Goal: Task Accomplishment & Management: Manage account settings

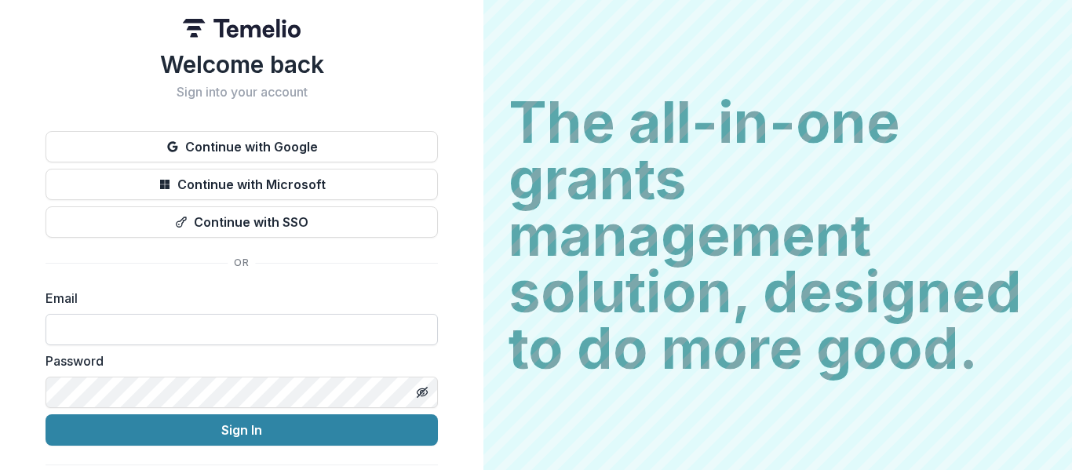
click at [290, 330] on input at bounding box center [242, 329] width 392 height 31
type input "**********"
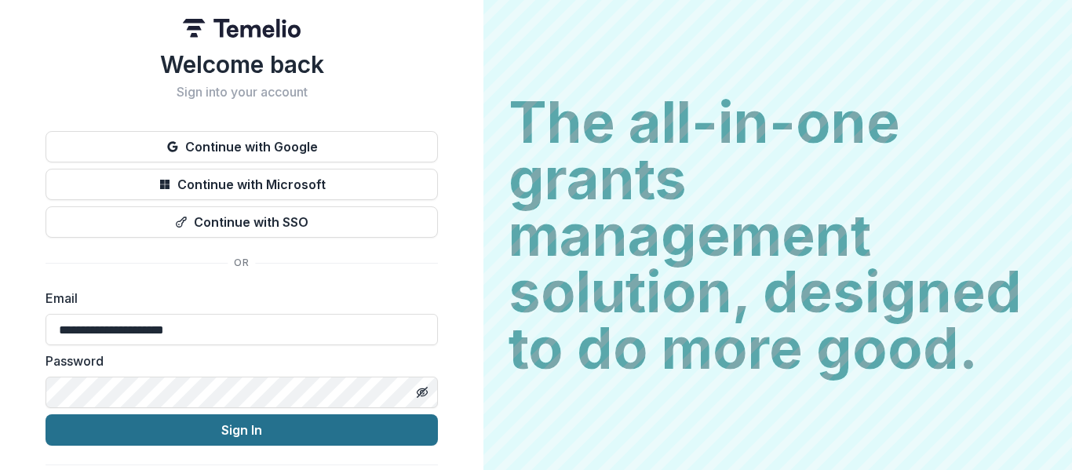
click at [247, 442] on button "Sign In" at bounding box center [242, 429] width 392 height 31
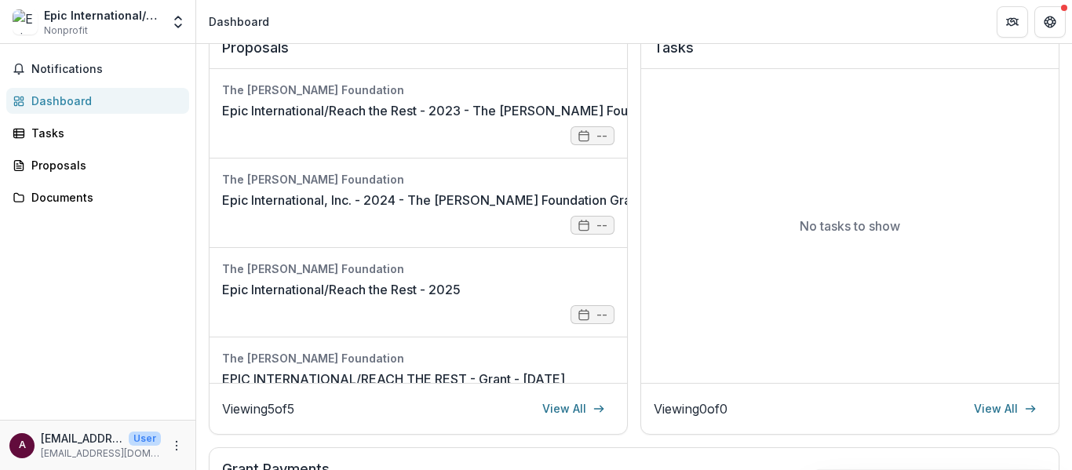
scroll to position [241, 0]
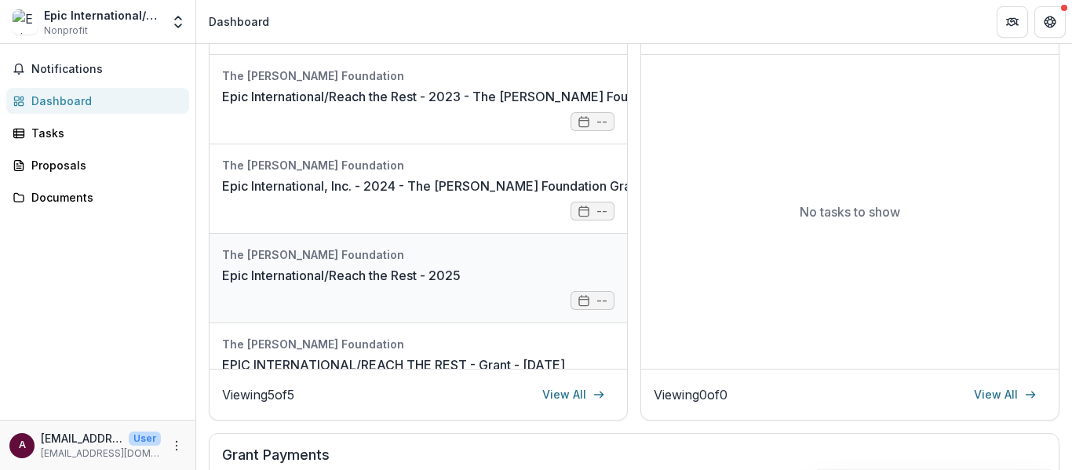
click at [285, 268] on link "Epic International/Reach the Rest - 2025" at bounding box center [341, 275] width 239 height 19
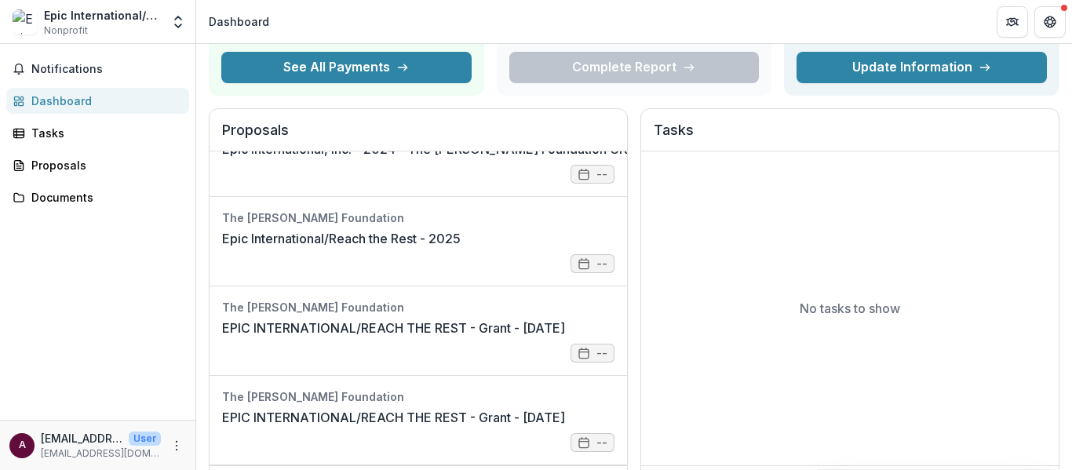
scroll to position [147, 0]
click at [565, 337] on link "EPIC INTERNATIONAL/REACH THE REST - Grant - [DATE]" at bounding box center [393, 328] width 343 height 19
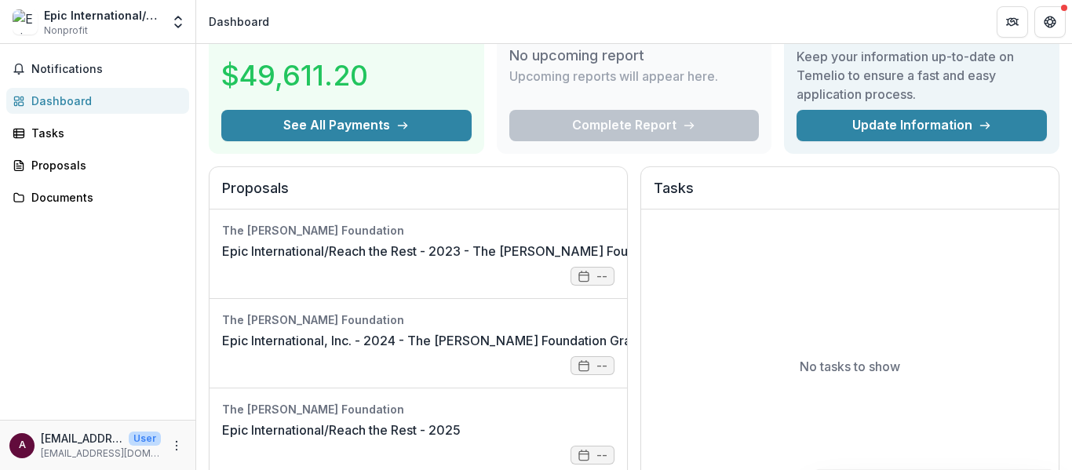
scroll to position [115, 0]
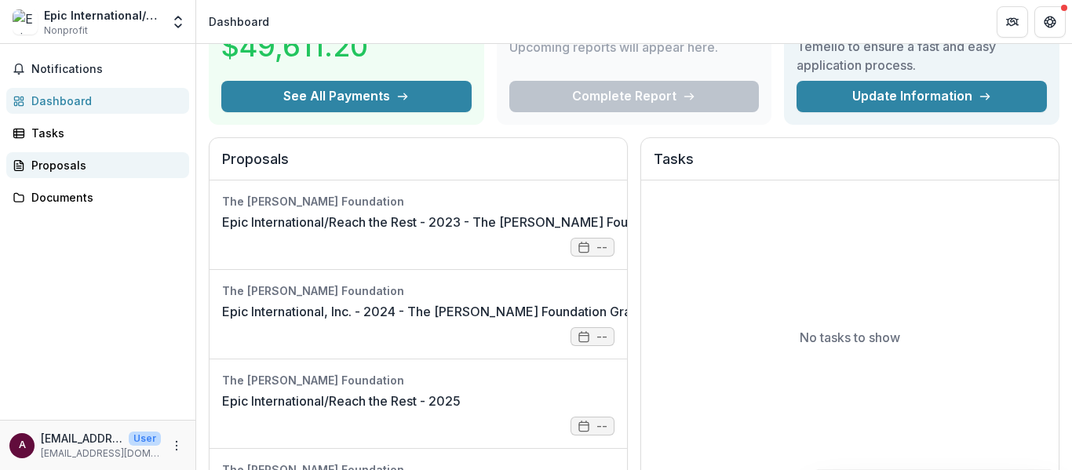
click at [55, 156] on link "Proposals" at bounding box center [97, 165] width 183 height 26
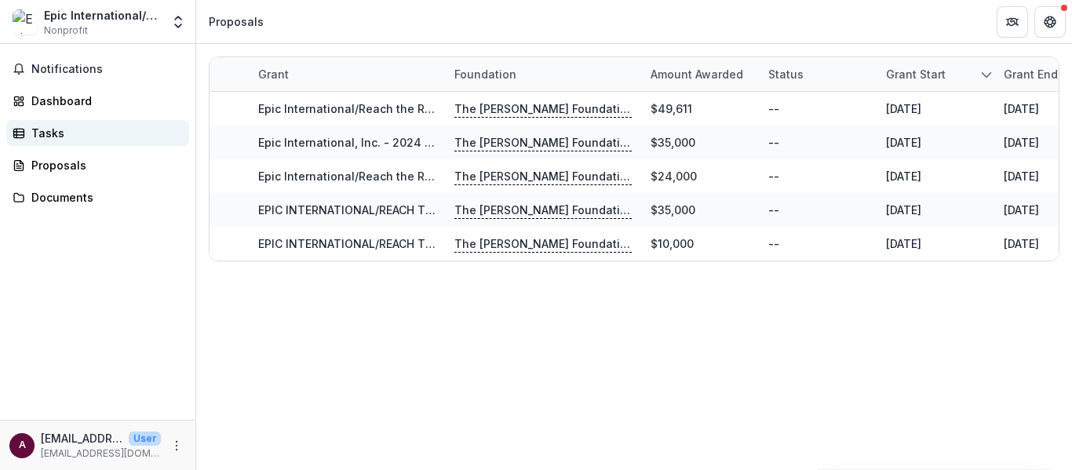
click at [32, 136] on div "Tasks" at bounding box center [103, 133] width 145 height 16
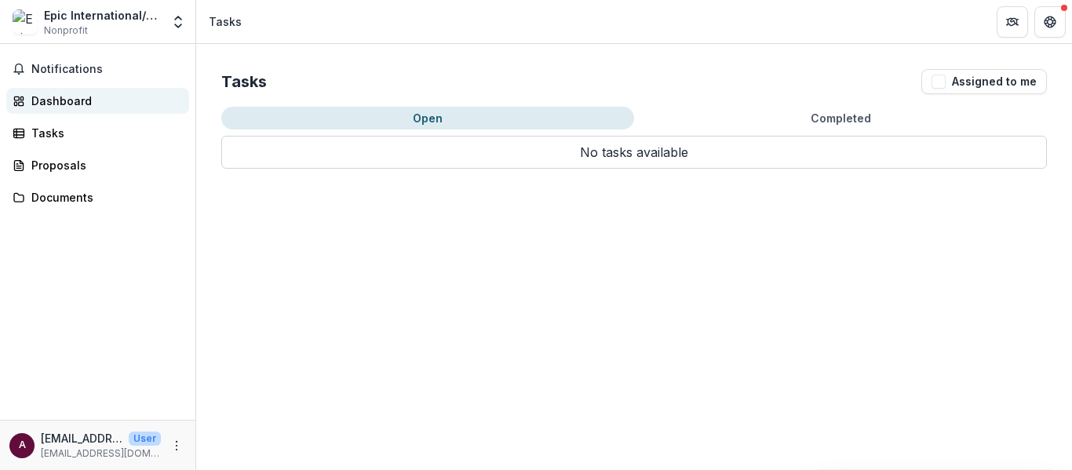
click at [41, 110] on link "Dashboard" at bounding box center [97, 101] width 183 height 26
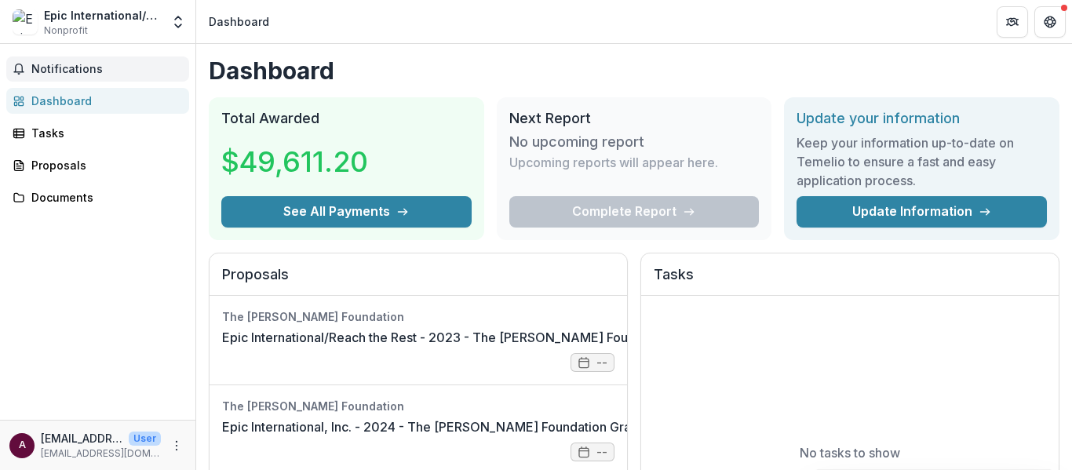
click at [59, 66] on span "Notifications" at bounding box center [106, 69] width 151 height 13
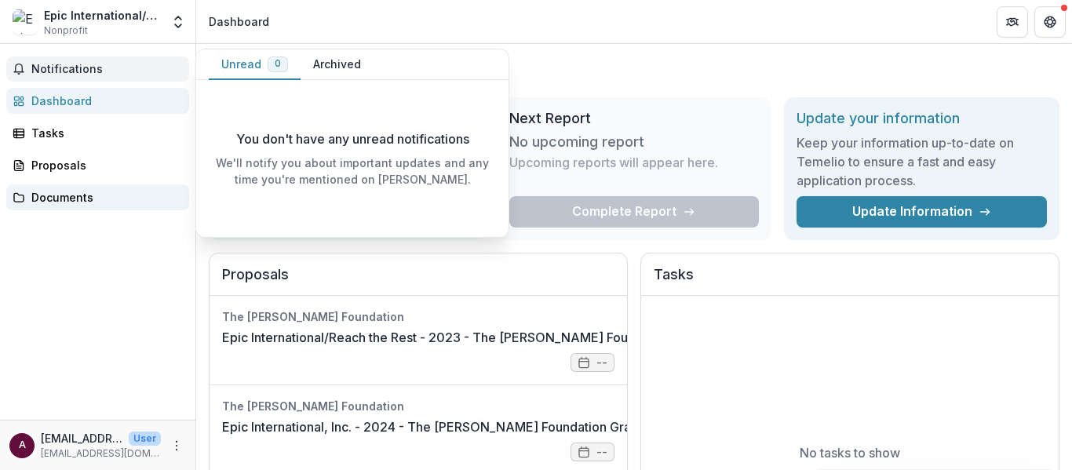
click at [45, 209] on link "Documents" at bounding box center [97, 197] width 183 height 26
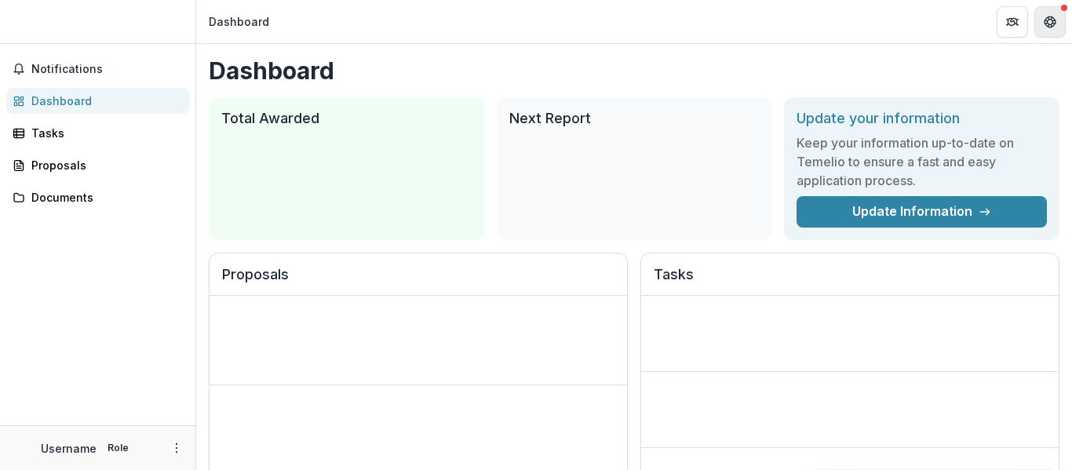
click at [1052, 18] on icon "Get Help" at bounding box center [1051, 17] width 4 height 3
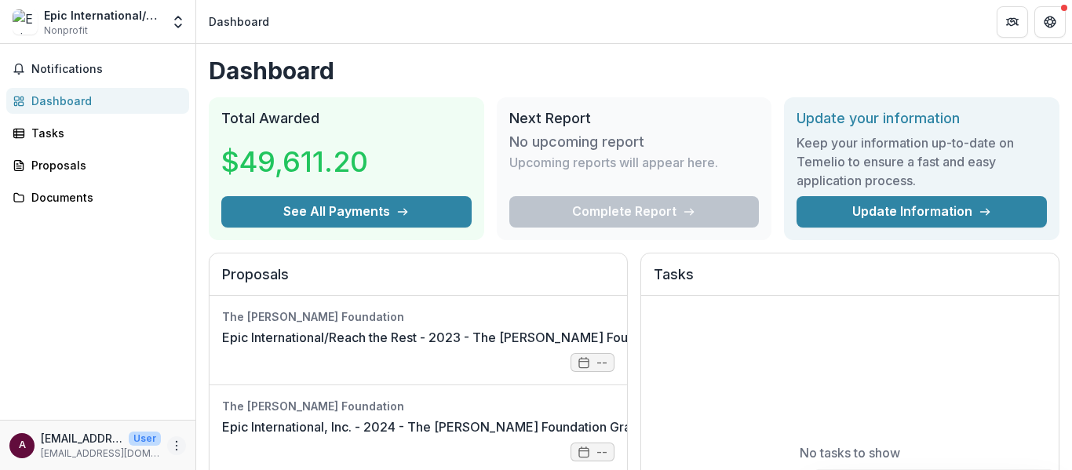
click at [181, 441] on icon "More" at bounding box center [176, 446] width 13 height 13
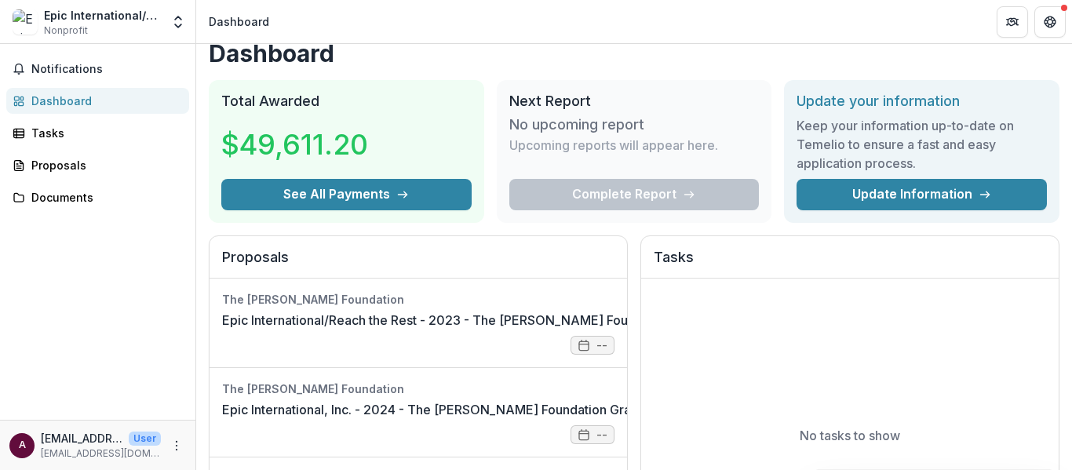
scroll to position [9, 0]
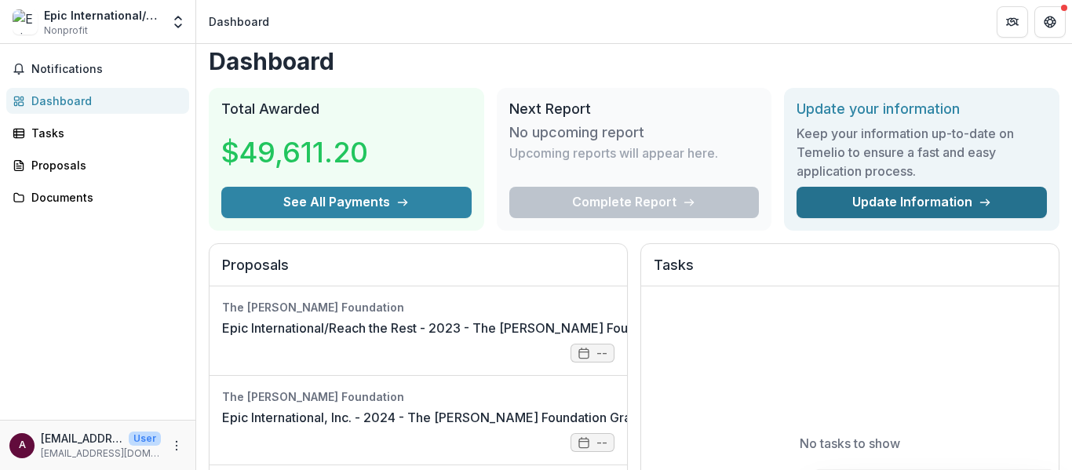
click at [925, 213] on link "Update Information" at bounding box center [922, 202] width 250 height 31
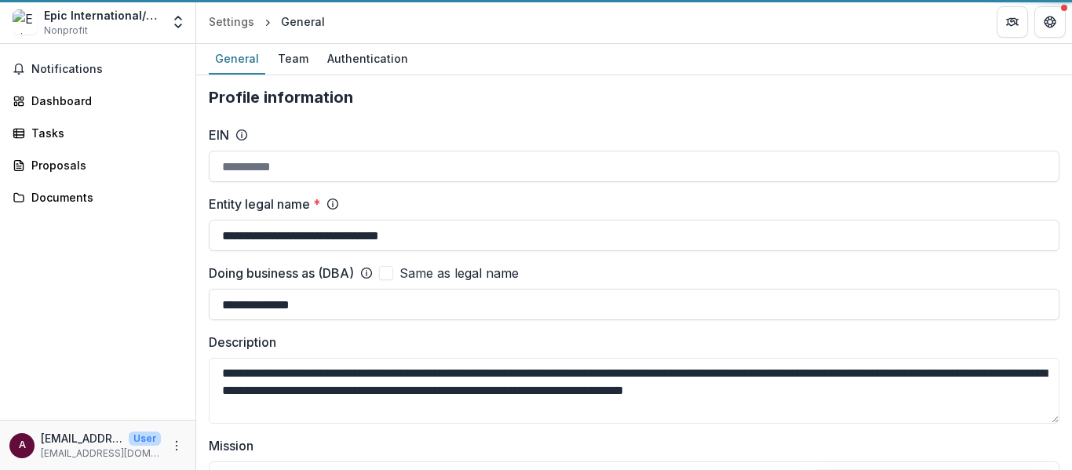
type input "**********"
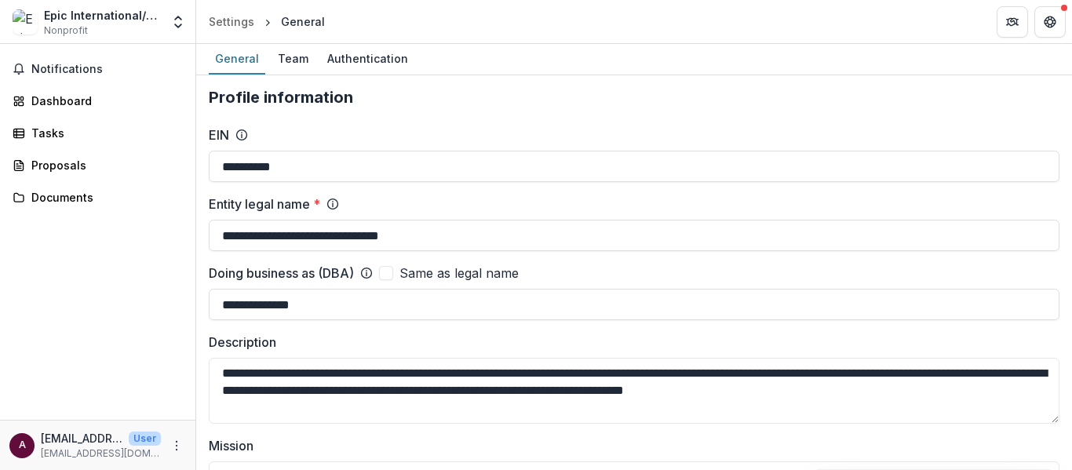
click at [1063, 50] on div "General Team Authentication" at bounding box center [634, 59] width 876 height 31
click at [289, 52] on div "Team" at bounding box center [293, 58] width 43 height 23
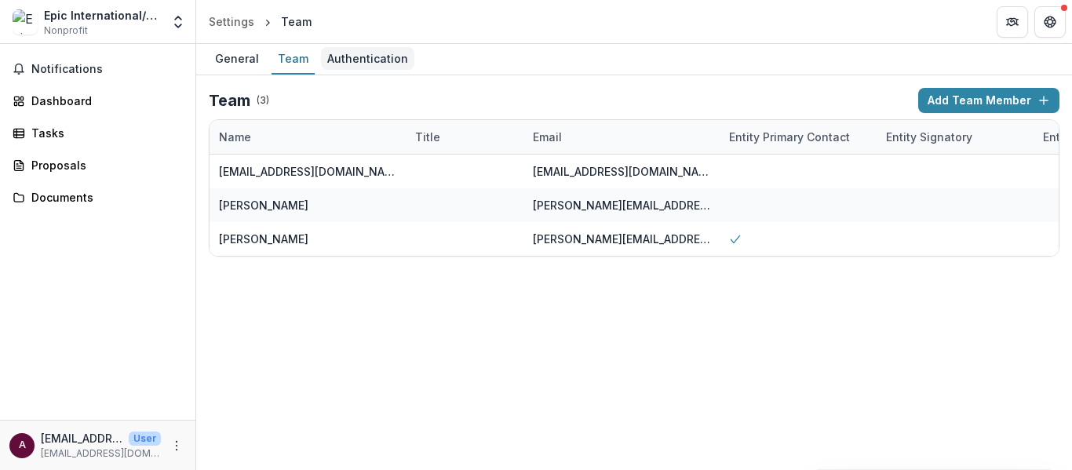
click at [372, 57] on div "Authentication" at bounding box center [367, 58] width 93 height 23
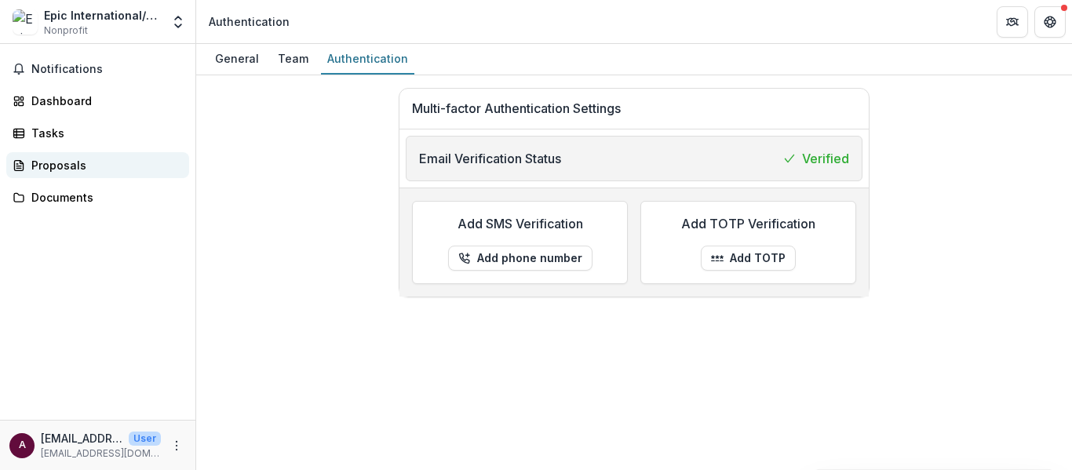
click at [46, 168] on div "Proposals" at bounding box center [103, 165] width 145 height 16
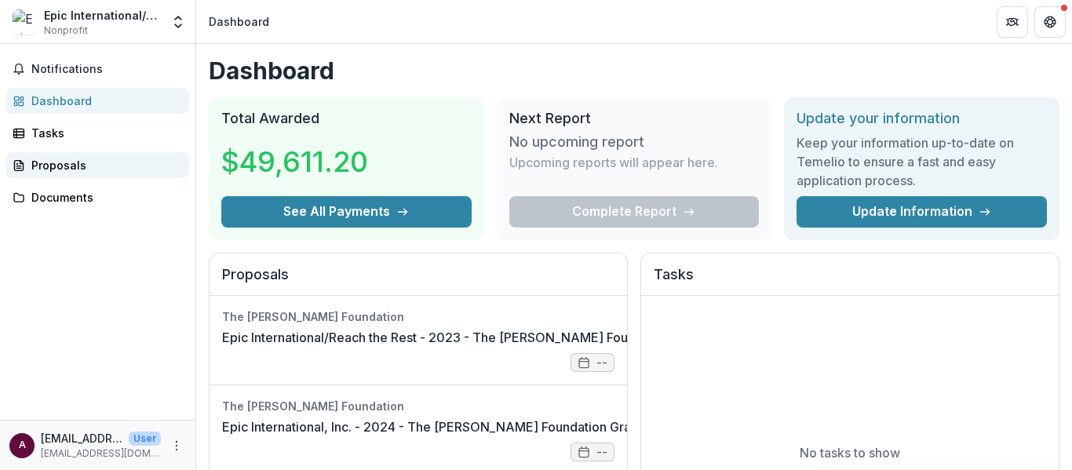
click at [47, 166] on div "Proposals" at bounding box center [103, 165] width 145 height 16
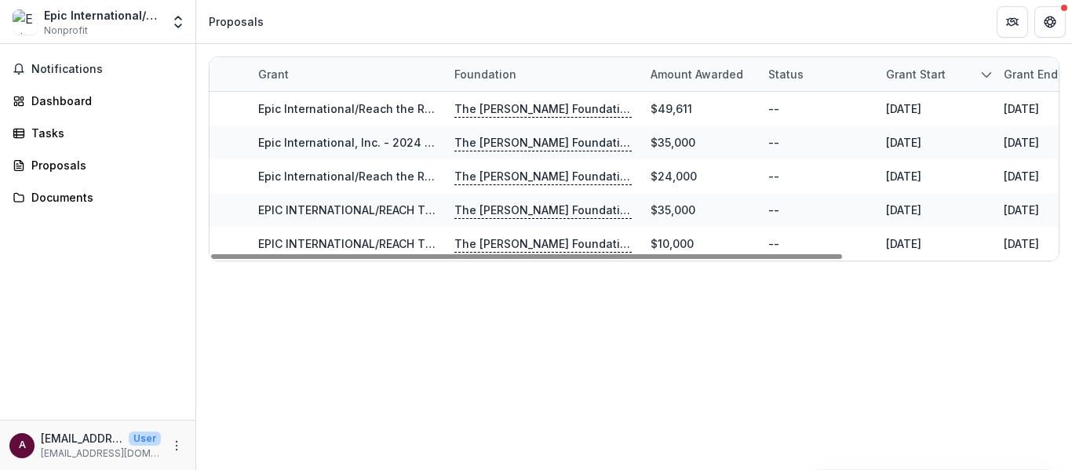
drag, startPoint x: 743, startPoint y: 255, endPoint x: 335, endPoint y: 265, distance: 408.2
click at [335, 259] on div at bounding box center [526, 256] width 631 height 5
drag, startPoint x: 83, startPoint y: 40, endPoint x: 79, endPoint y: 9, distance: 31.6
click at [79, 9] on div "Epic International/Reach the Rest" at bounding box center [102, 15] width 117 height 16
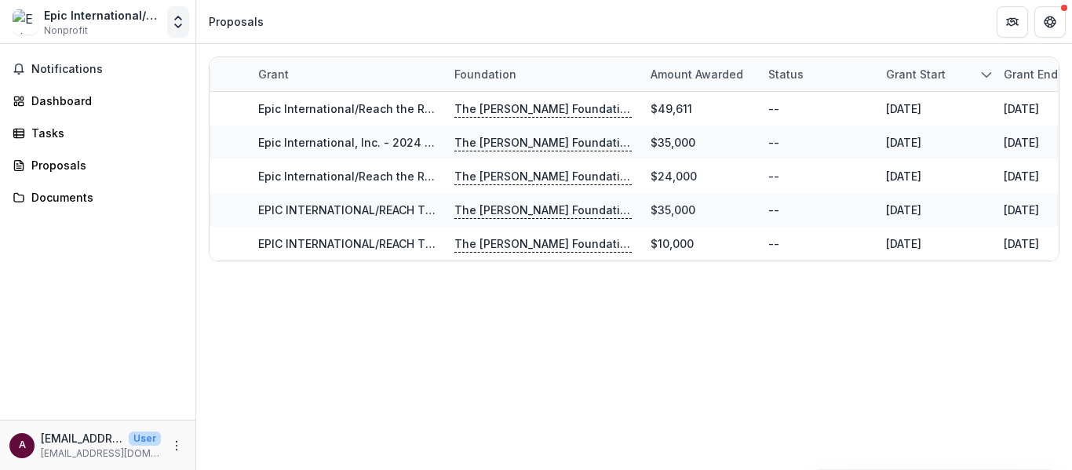
click at [181, 26] on icon "Open entity switcher" at bounding box center [178, 22] width 16 height 16
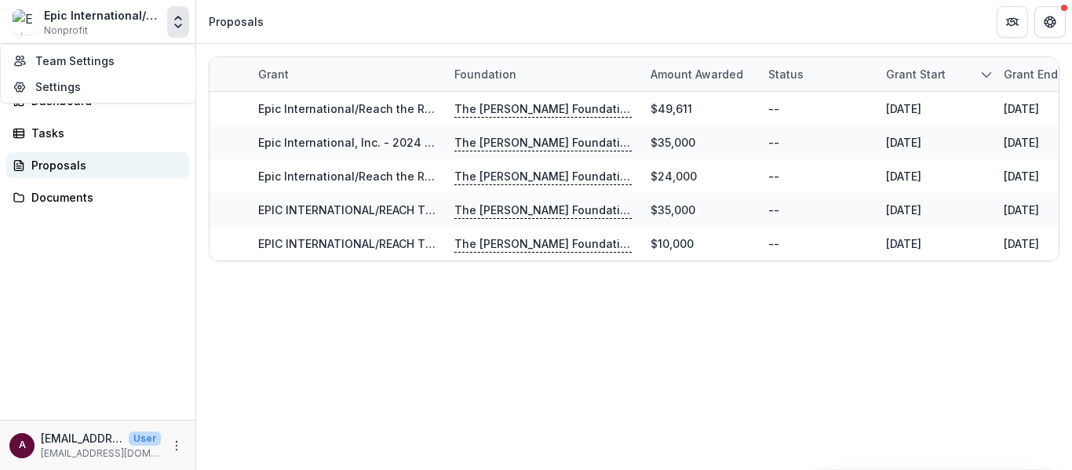
click at [57, 173] on div "Proposals" at bounding box center [103, 165] width 145 height 16
click at [73, 166] on div "Proposals" at bounding box center [103, 165] width 145 height 16
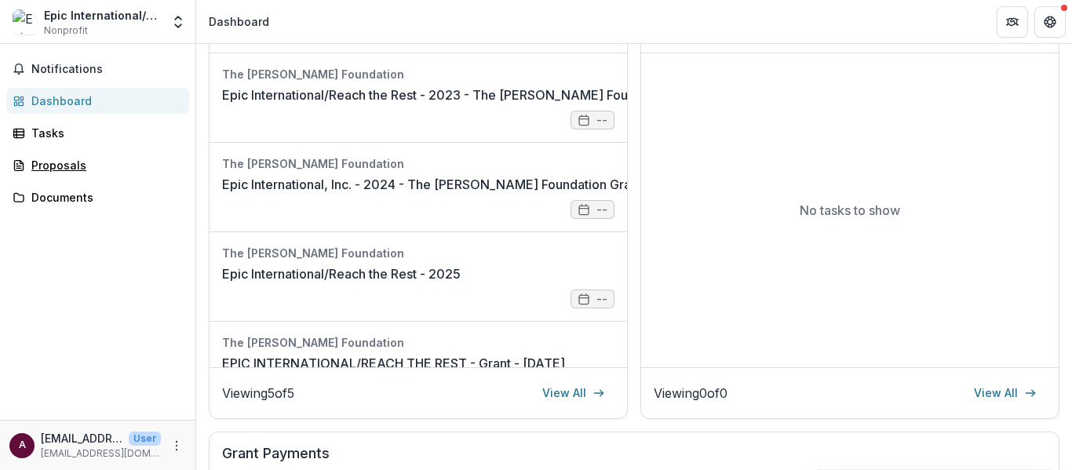
scroll to position [243, 0]
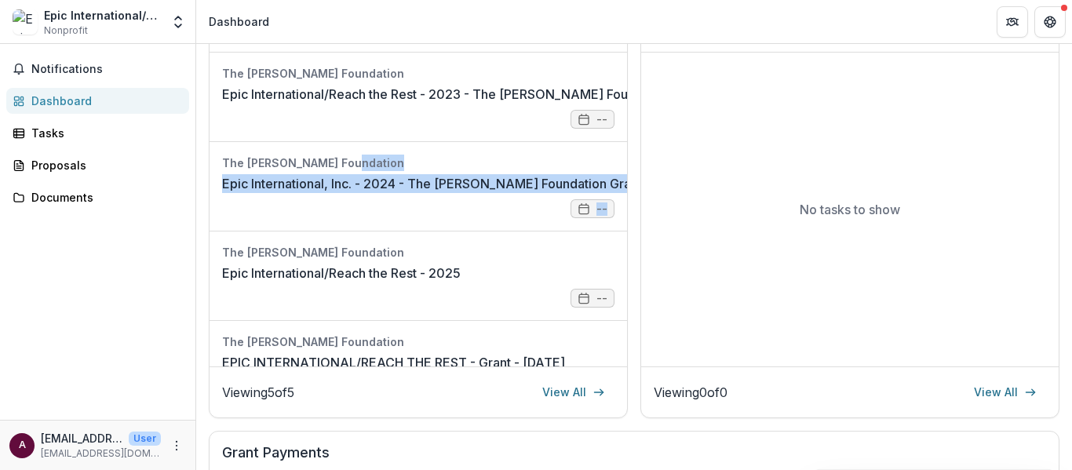
drag, startPoint x: 626, startPoint y: 166, endPoint x: 625, endPoint y: 201, distance: 35.3
click at [625, 201] on div "Proposals The [PERSON_NAME] Foundation Epic International/Reach the Rest - 2023…" at bounding box center [634, 214] width 851 height 410
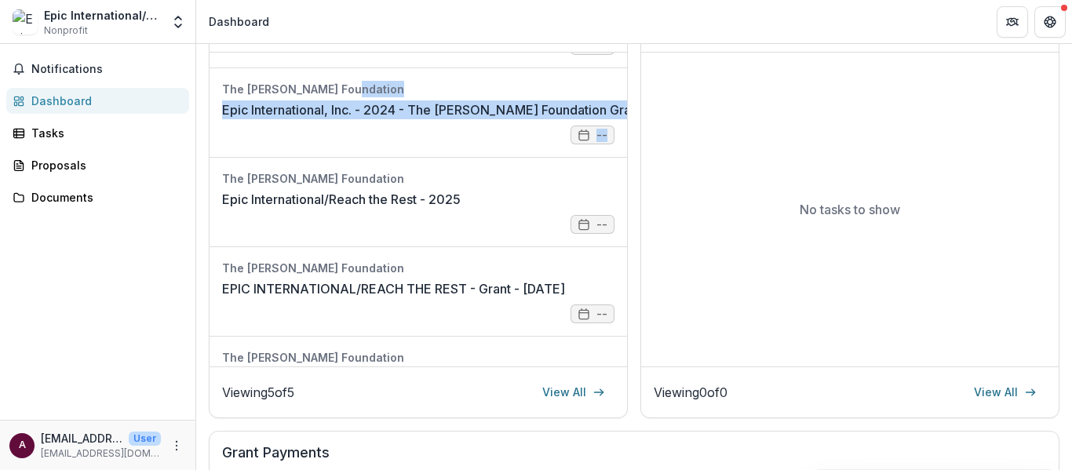
scroll to position [0, 0]
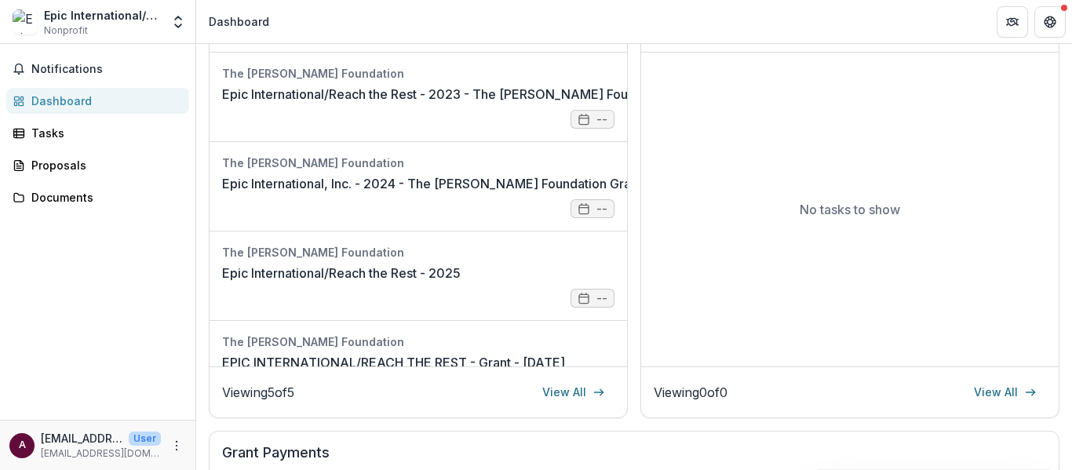
click at [605, 16] on header "Dashboard" at bounding box center [634, 21] width 876 height 43
